Goal: Task Accomplishment & Management: Use online tool/utility

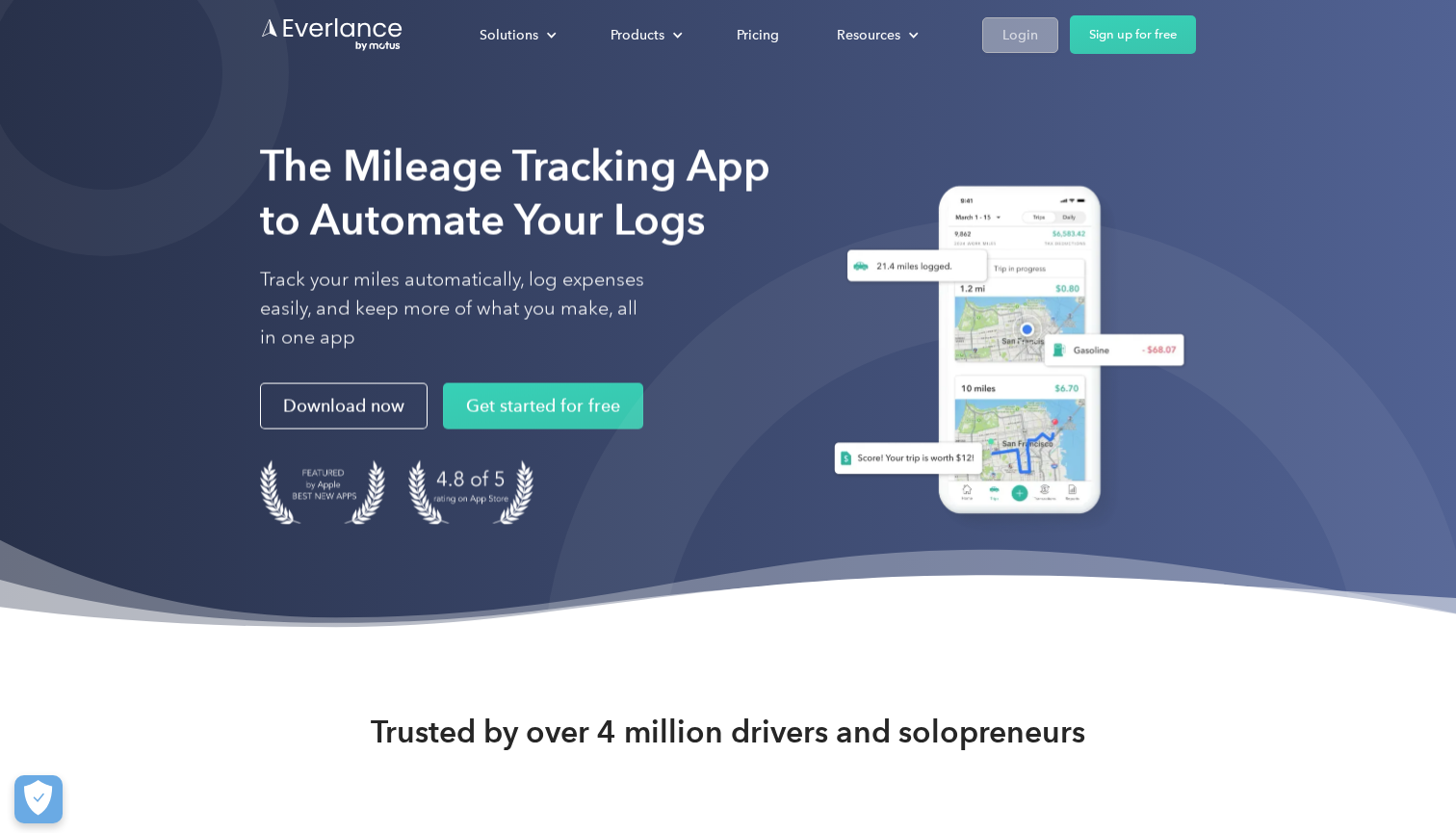
click at [1053, 30] on link "Login" at bounding box center [1020, 35] width 76 height 35
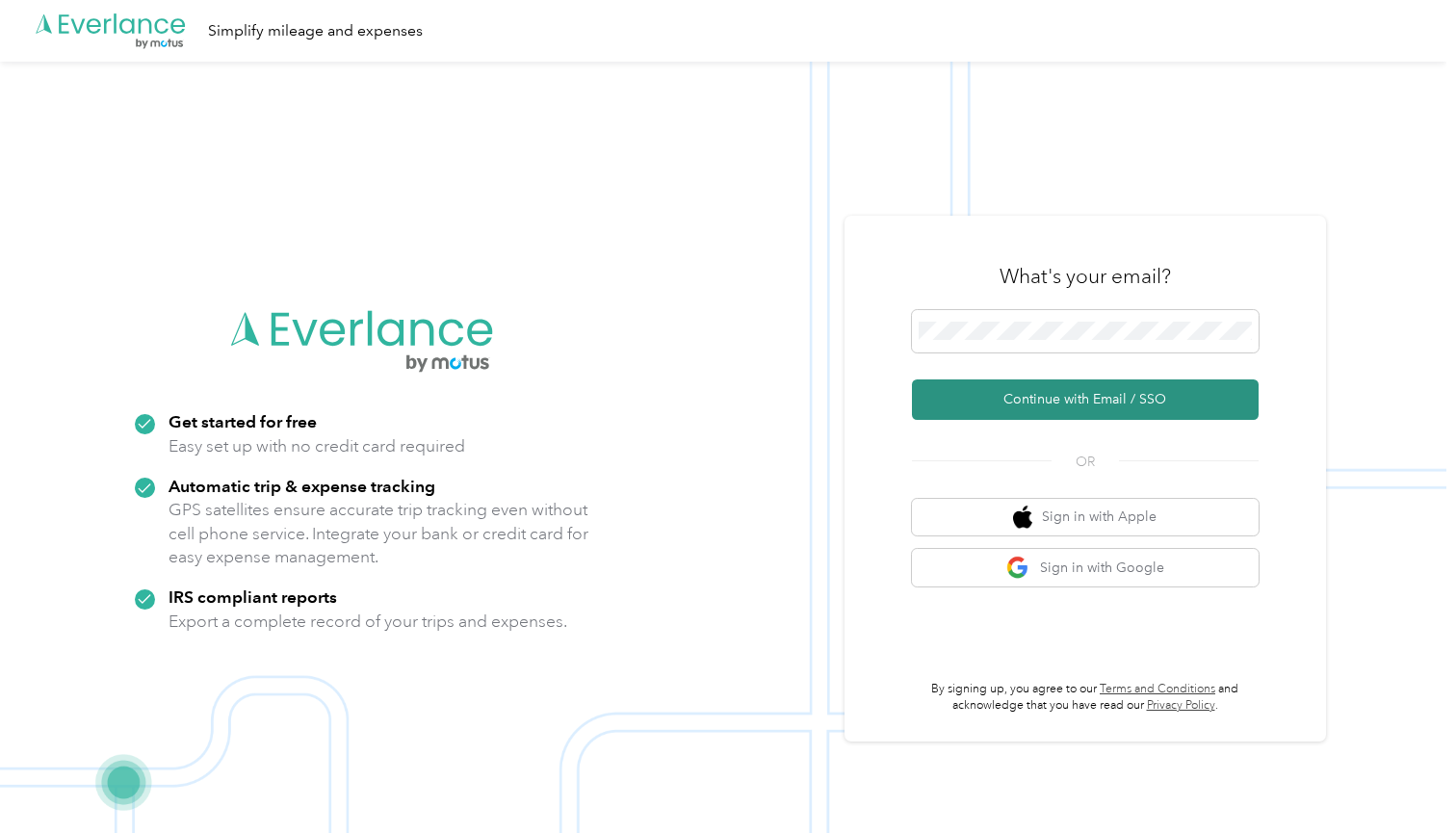
click at [1108, 400] on button "Continue with Email / SSO" at bounding box center [1086, 399] width 347 height 40
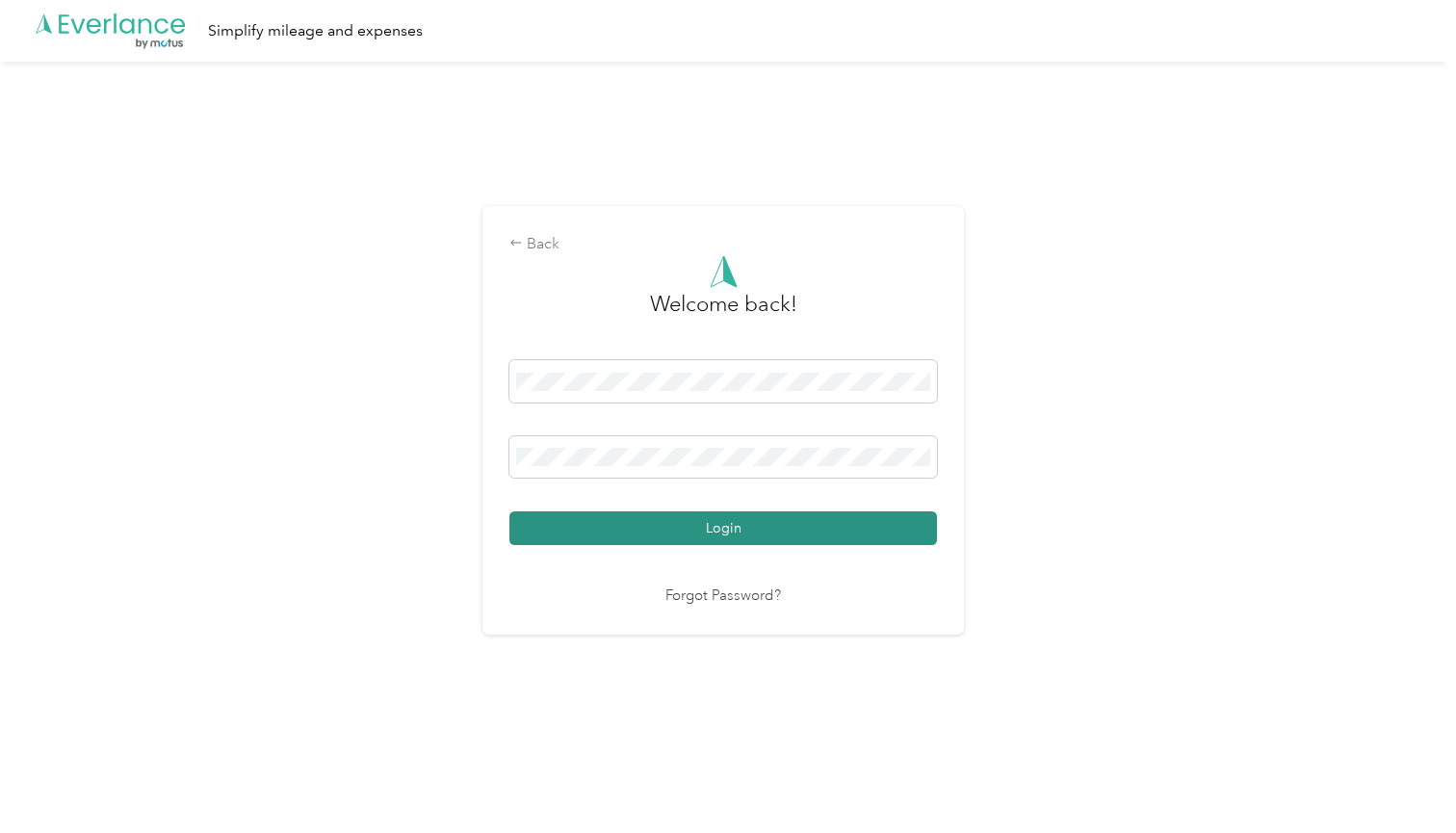
click at [624, 523] on button "Login" at bounding box center [723, 528] width 428 height 33
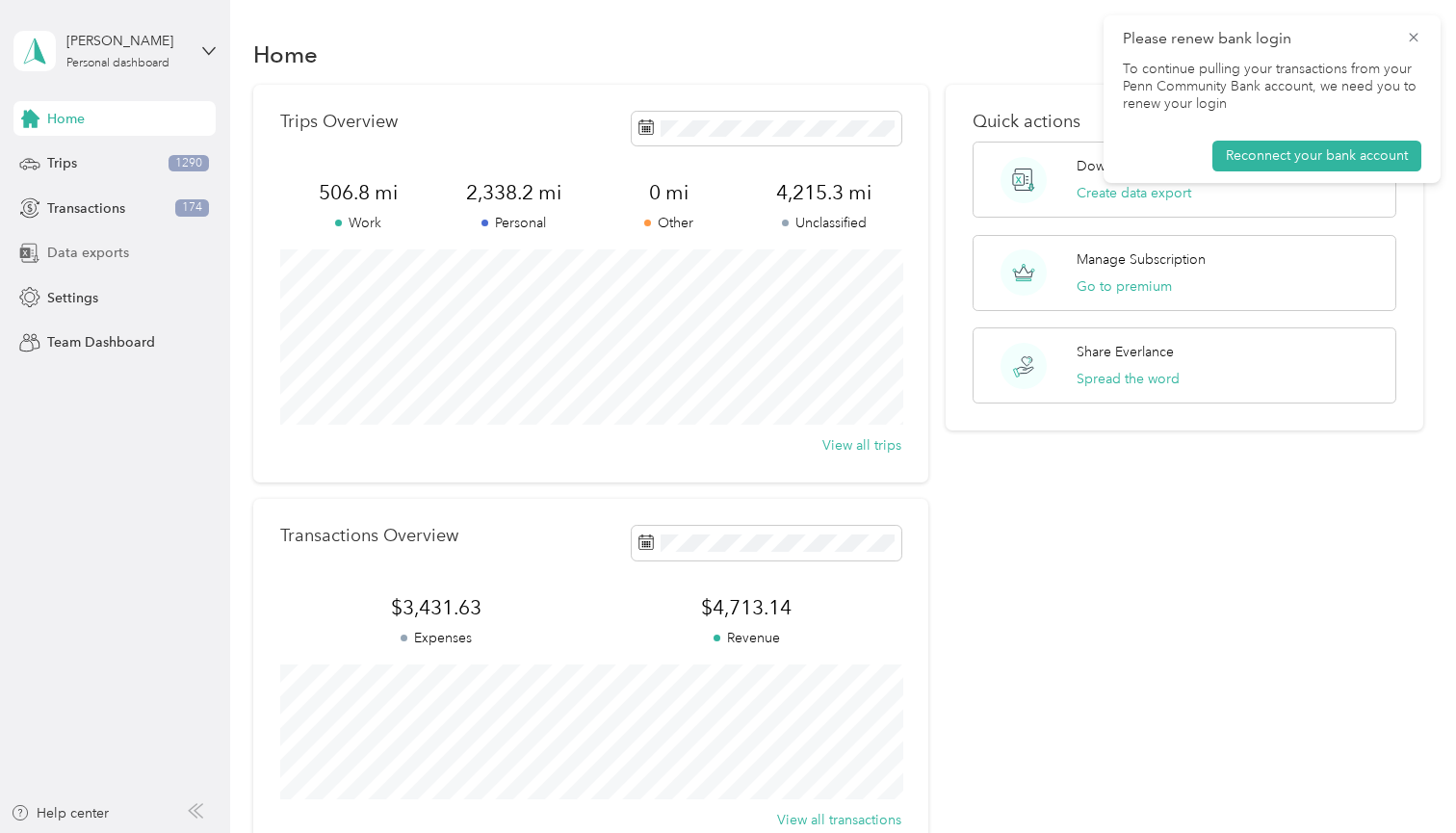
click at [132, 247] on div "Data exports" at bounding box center [114, 253] width 202 height 34
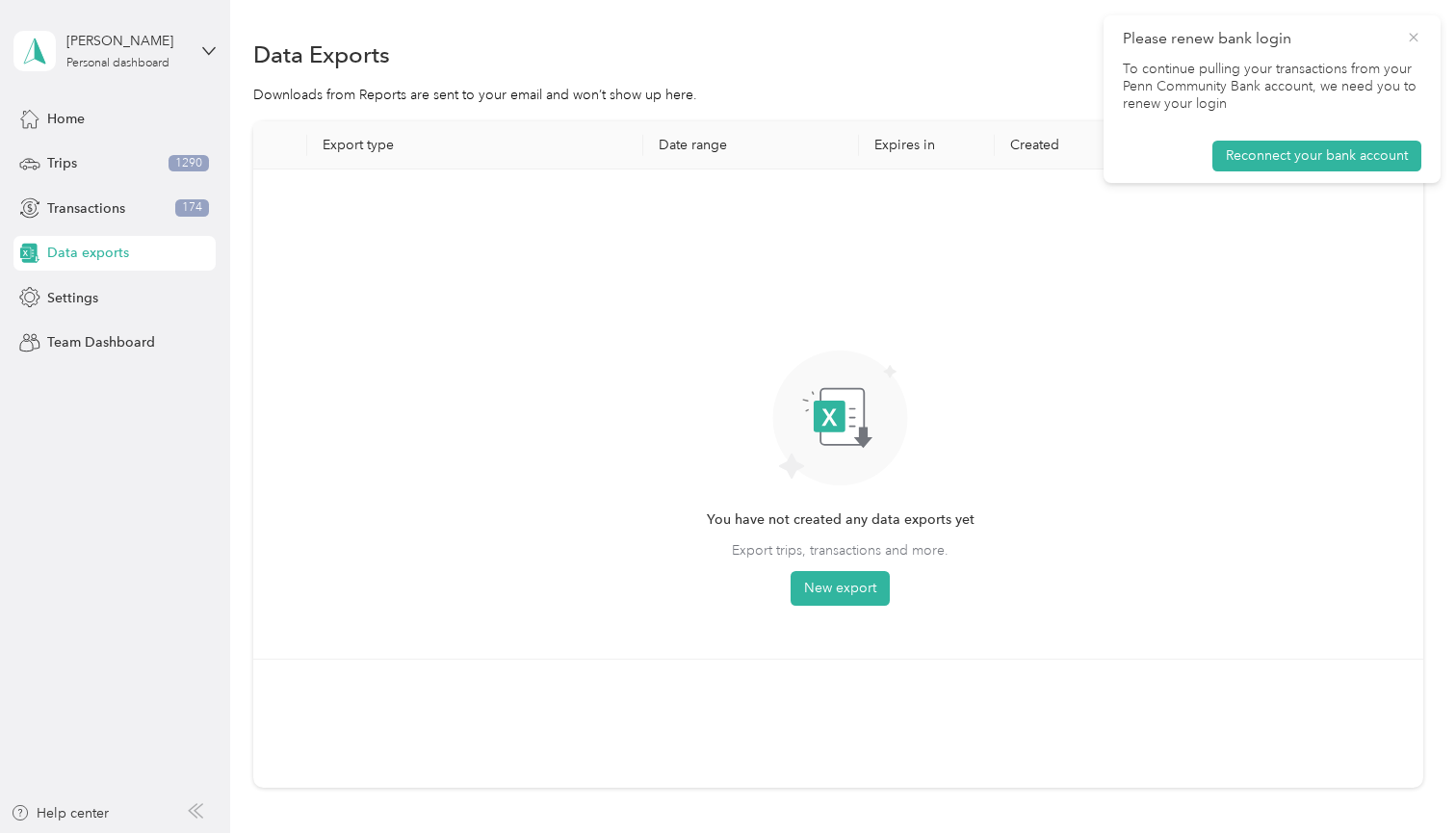
click at [1406, 32] on icon at bounding box center [1414, 37] width 16 height 18
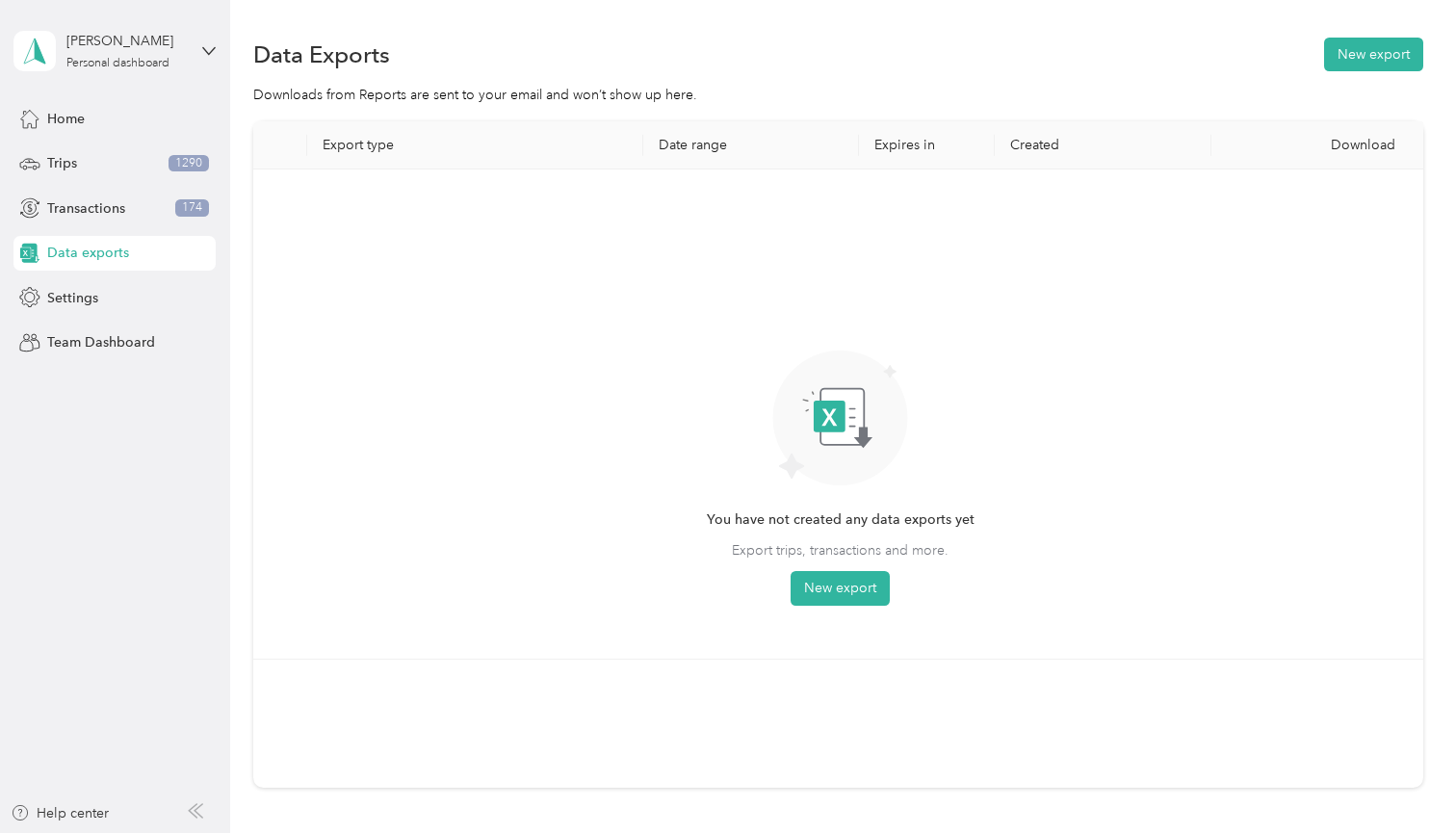
click at [1345, 28] on div "Data Exports New export Downloads from Reports are sent to your email and won’t…" at bounding box center [838, 480] width 1217 height 960
click at [1352, 48] on button "New export" at bounding box center [1373, 54] width 99 height 33
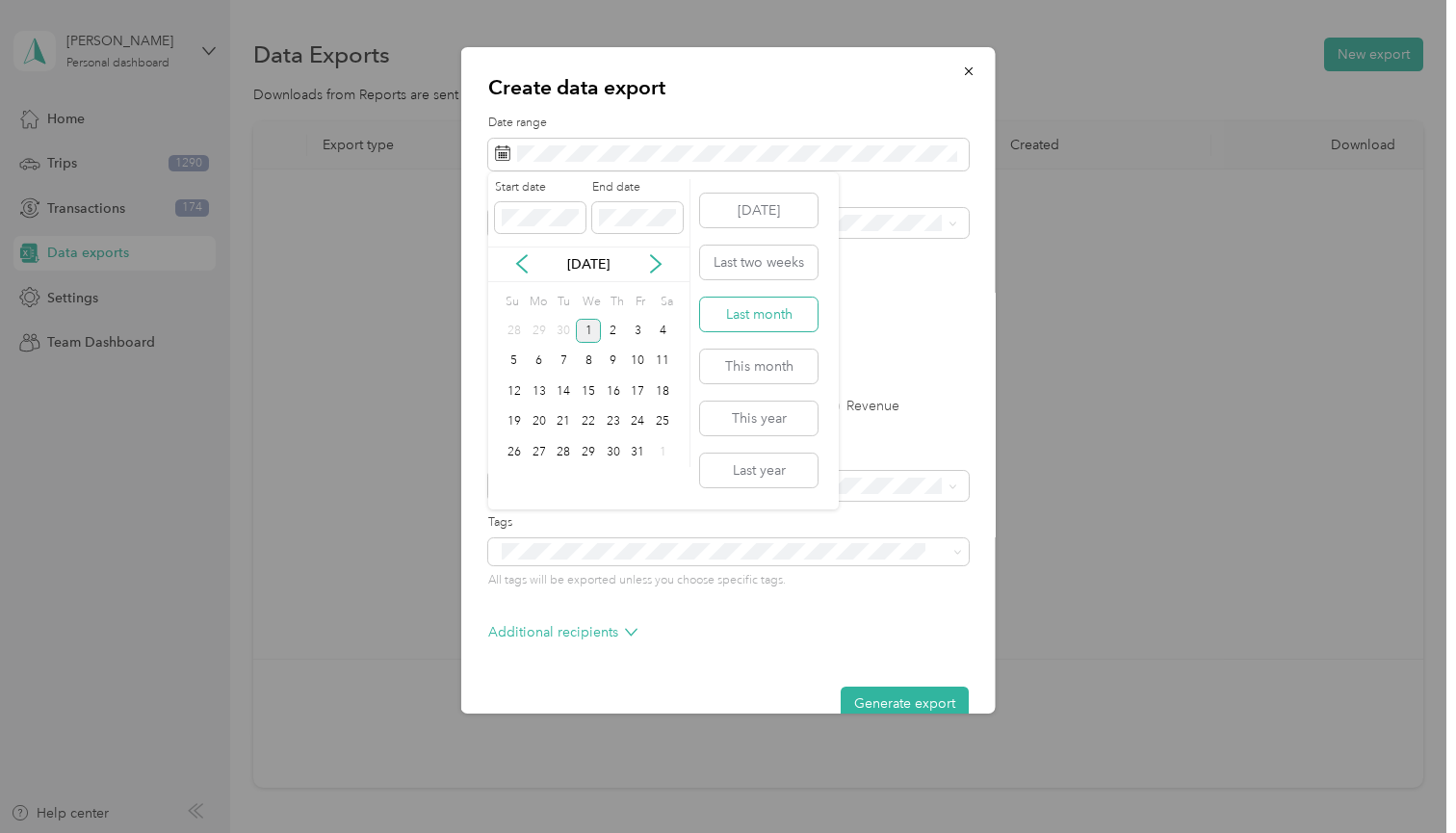
click at [753, 324] on button "Last month" at bounding box center [759, 314] width 117 height 33
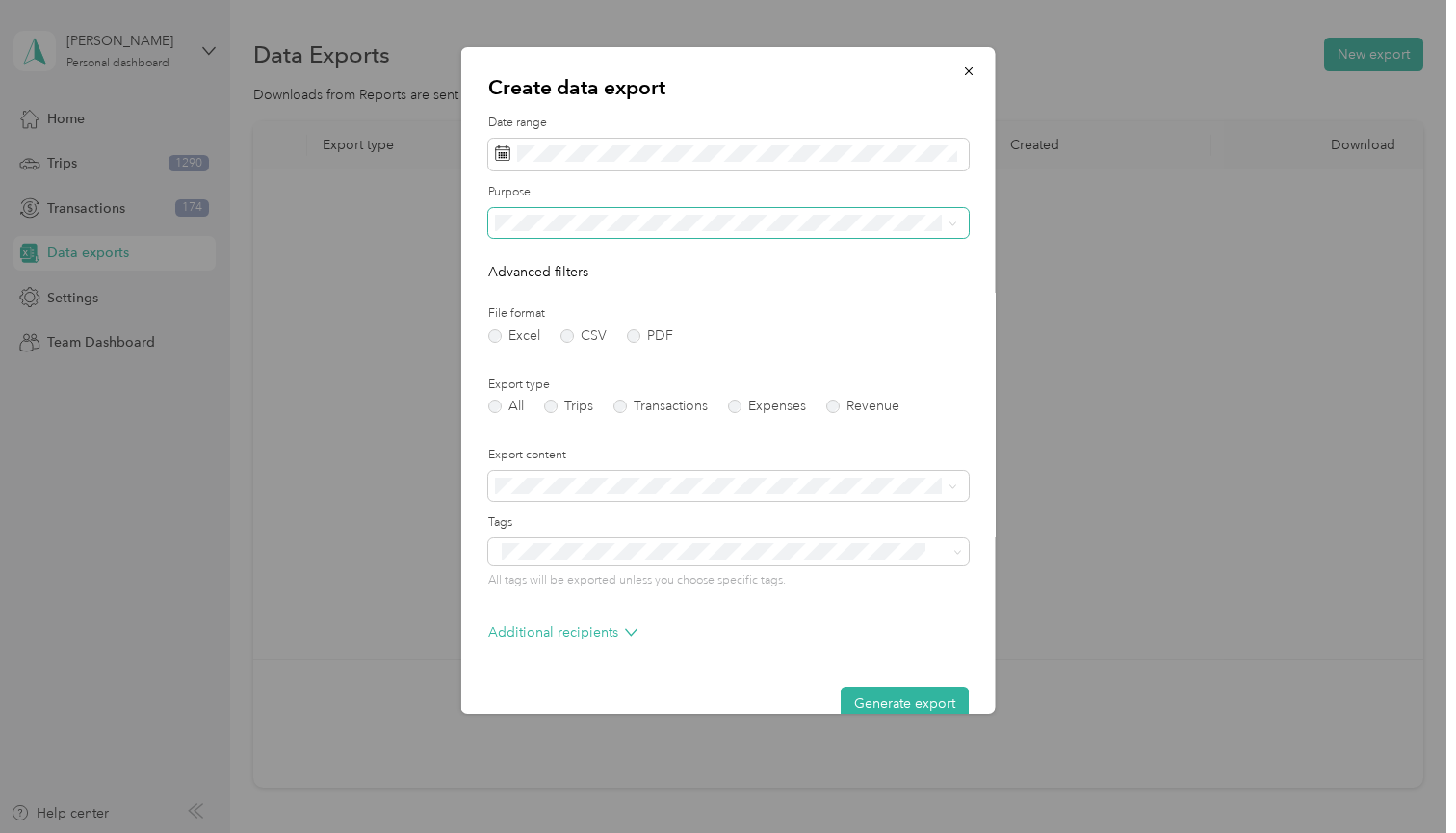
click at [618, 208] on span at bounding box center [729, 223] width 481 height 31
click at [557, 294] on div "Work" at bounding box center [726, 289] width 449 height 21
click at [581, 409] on label "Trips" at bounding box center [568, 407] width 49 height 14
click at [577, 336] on label "CSV" at bounding box center [583, 336] width 46 height 14
click at [621, 335] on div "Excel CSV PDF" at bounding box center [729, 336] width 481 height 14
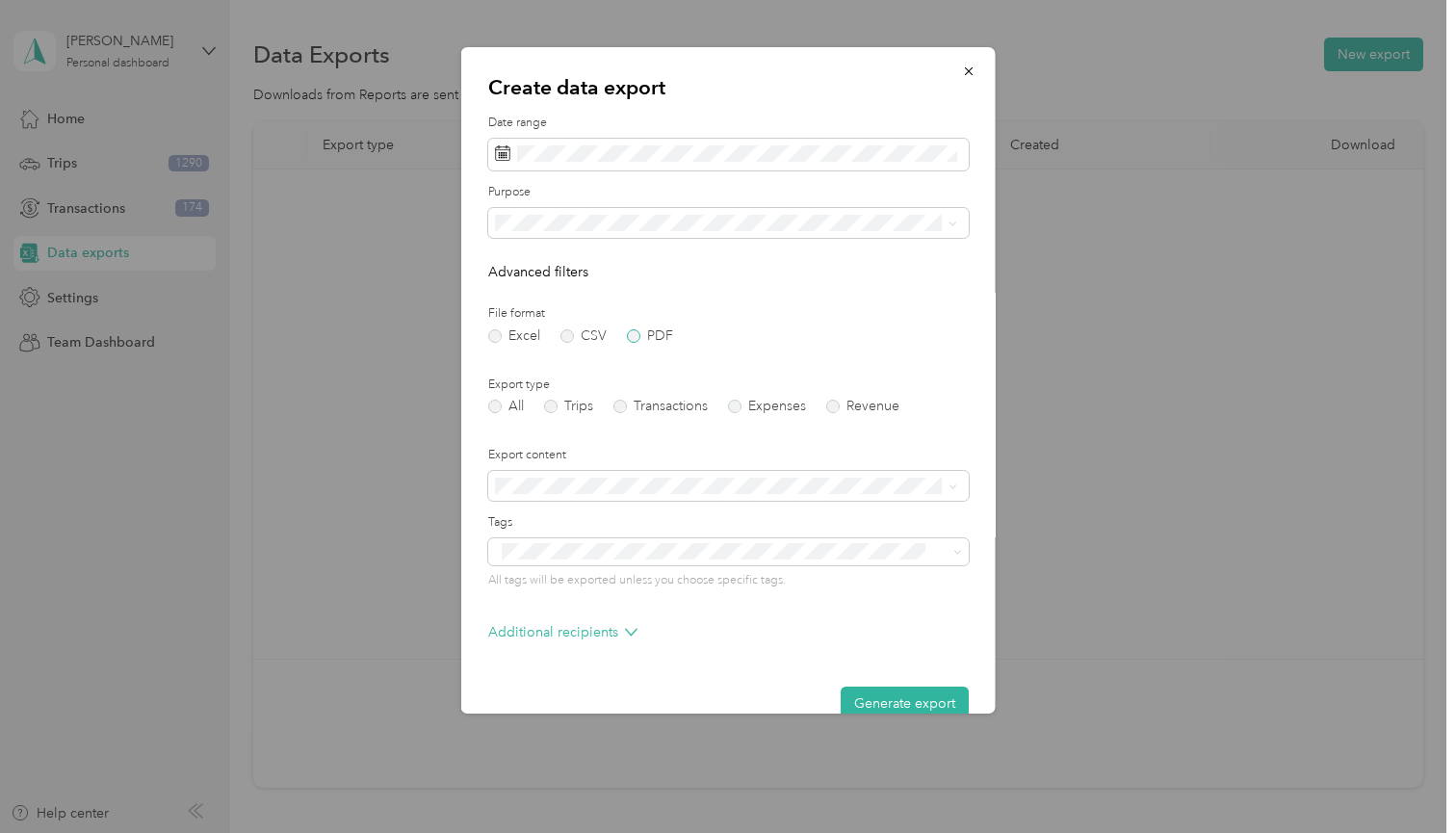
click at [638, 329] on label "PDF" at bounding box center [649, 336] width 46 height 14
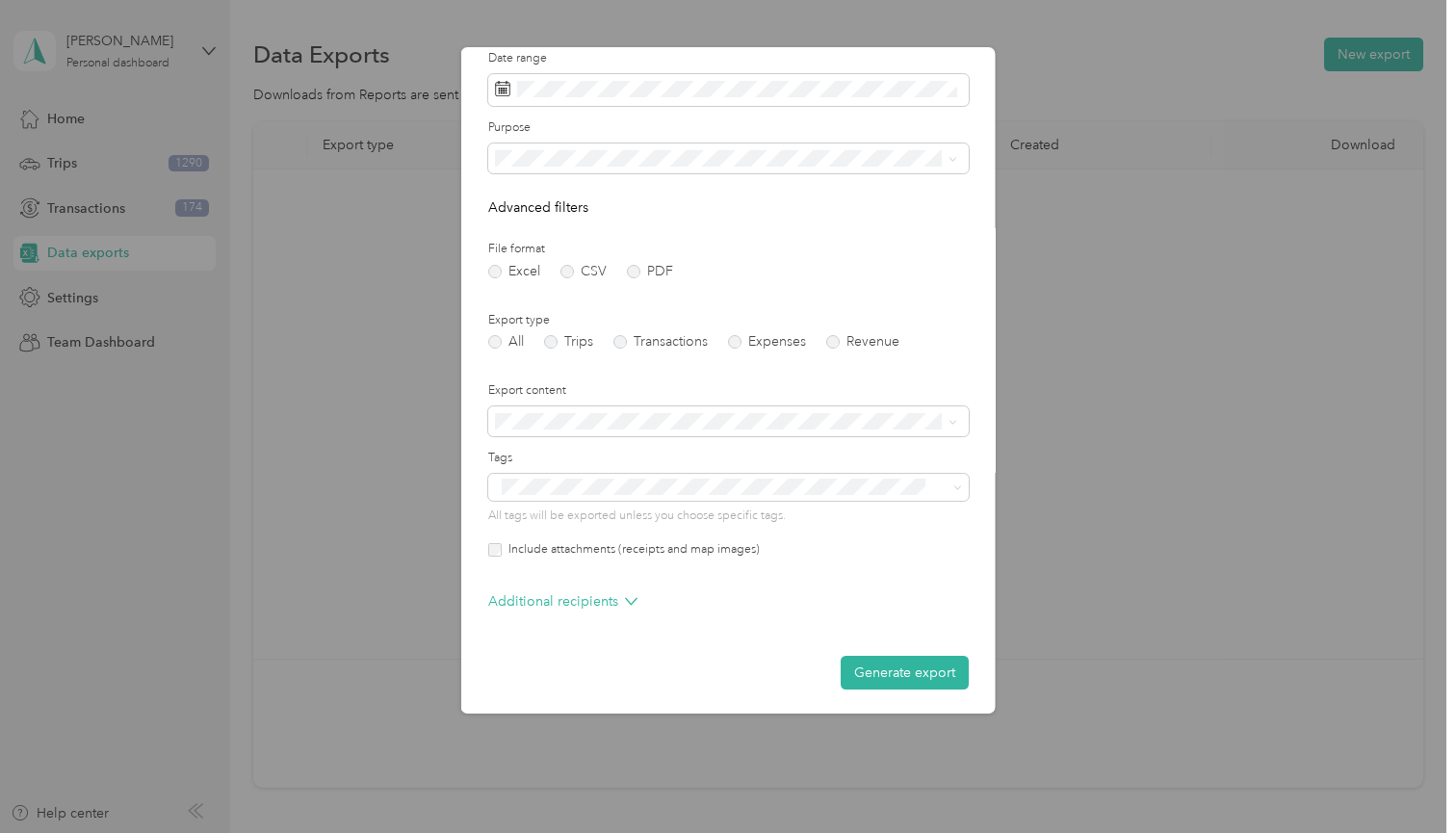
scroll to position [64, 0]
click at [901, 664] on button "Generate export" at bounding box center [904, 673] width 128 height 33
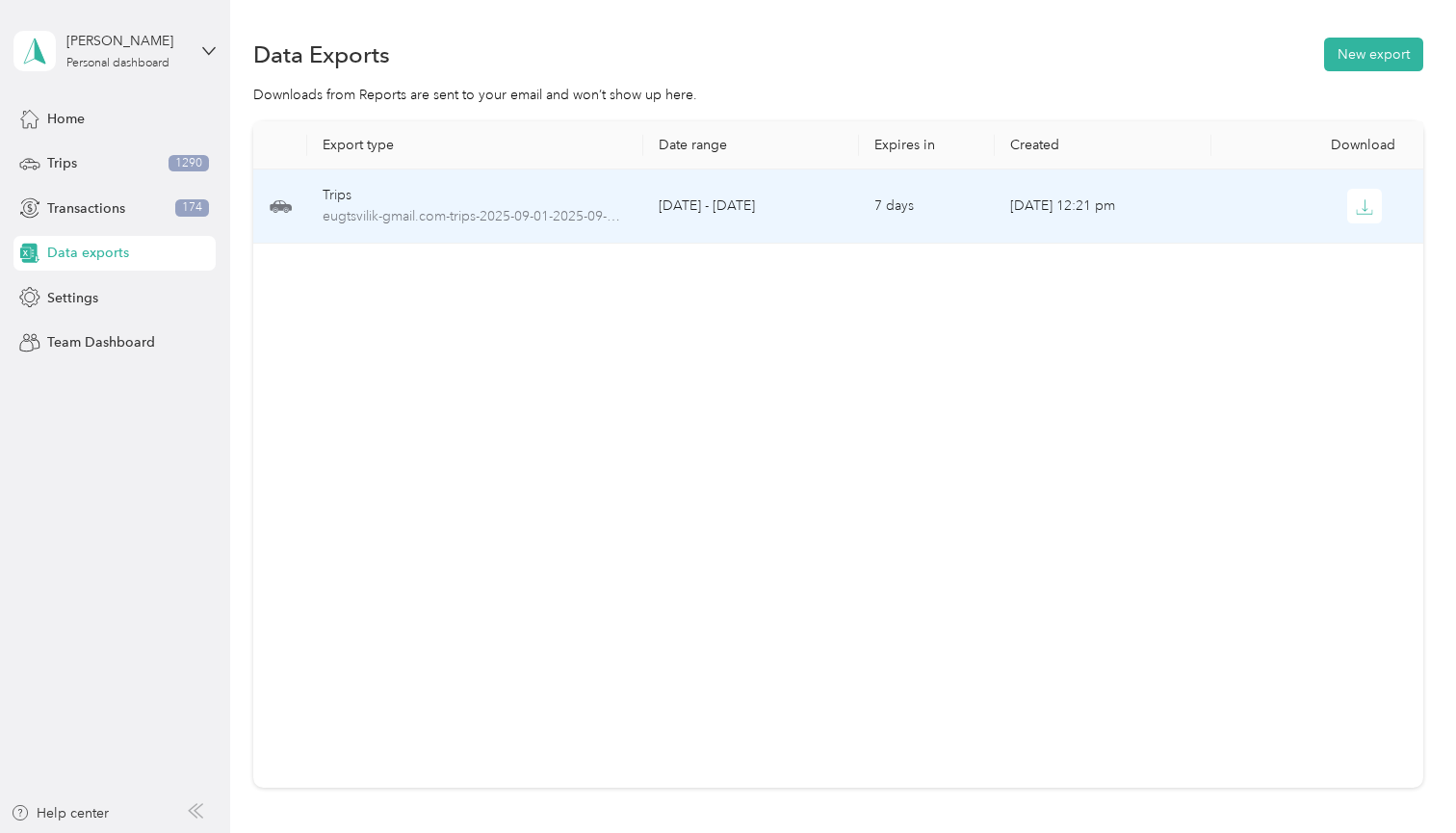
click at [1240, 210] on div at bounding box center [1320, 206] width 186 height 34
click at [1351, 212] on button "button" at bounding box center [1364, 206] width 34 height 34
